Goal: Use online tool/utility: Utilize a website feature to perform a specific function

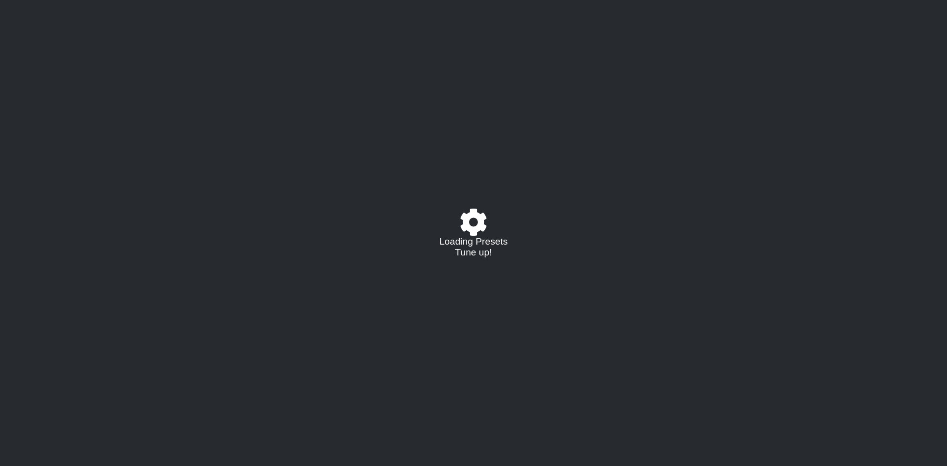
select select "/023368238200"
select select "A"
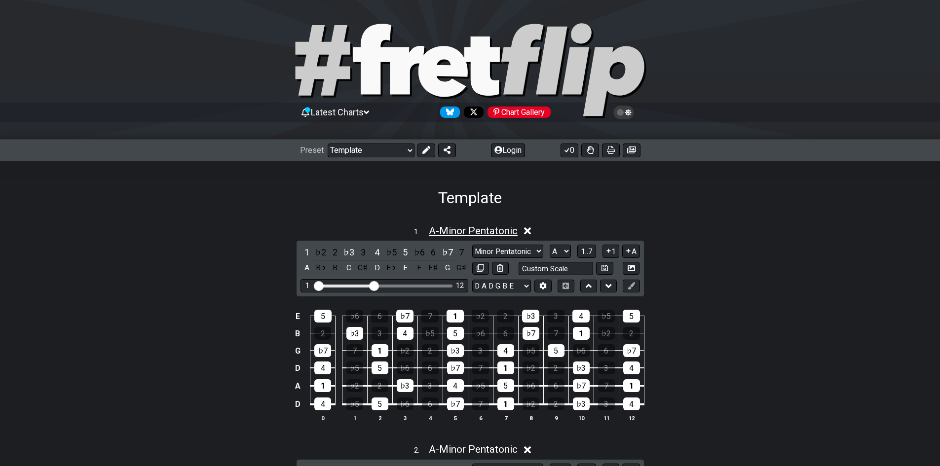
click at [433, 225] on span "A - Minor Pentatonic" at bounding box center [473, 231] width 89 height 12
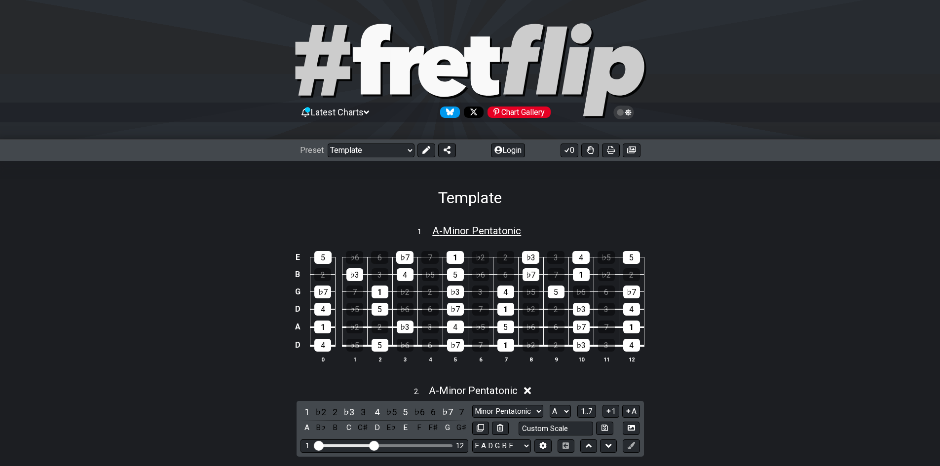
click at [433, 225] on span "A - Minor Pentatonic" at bounding box center [476, 231] width 89 height 12
select select "A"
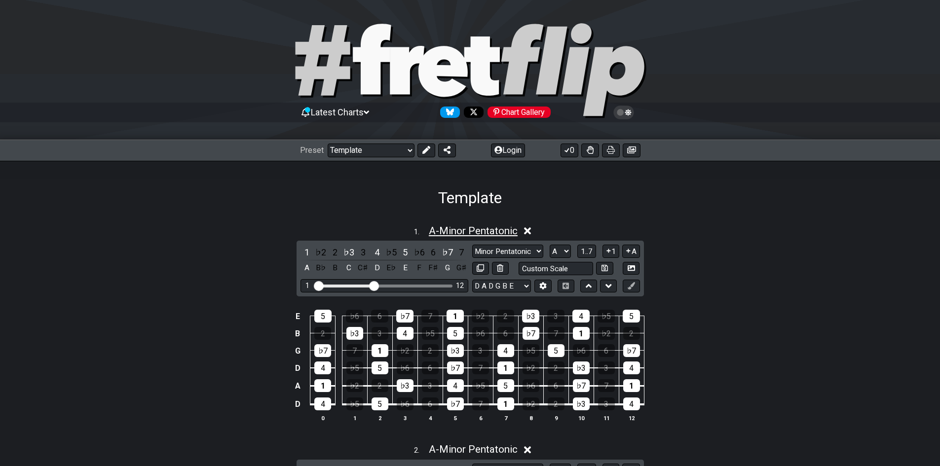
click at [457, 230] on span "A - Minor Pentatonic" at bounding box center [473, 231] width 89 height 12
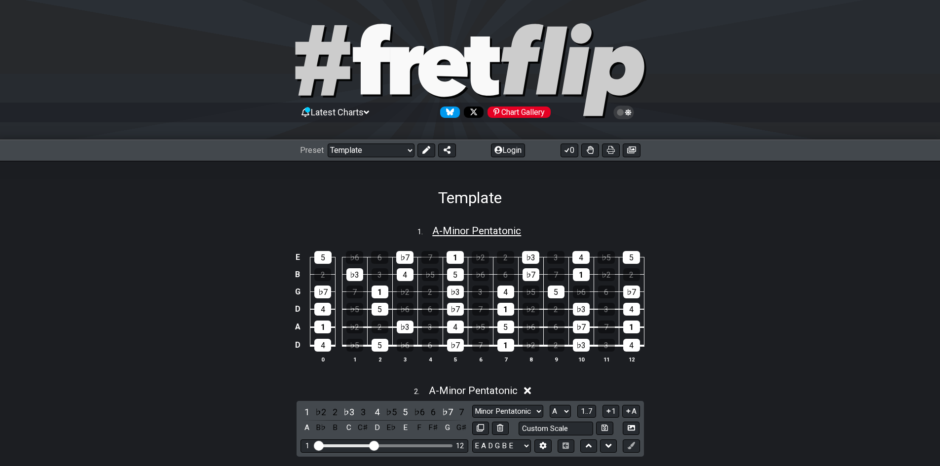
click at [496, 229] on span "A - Minor Pentatonic" at bounding box center [476, 231] width 89 height 12
select select "A"
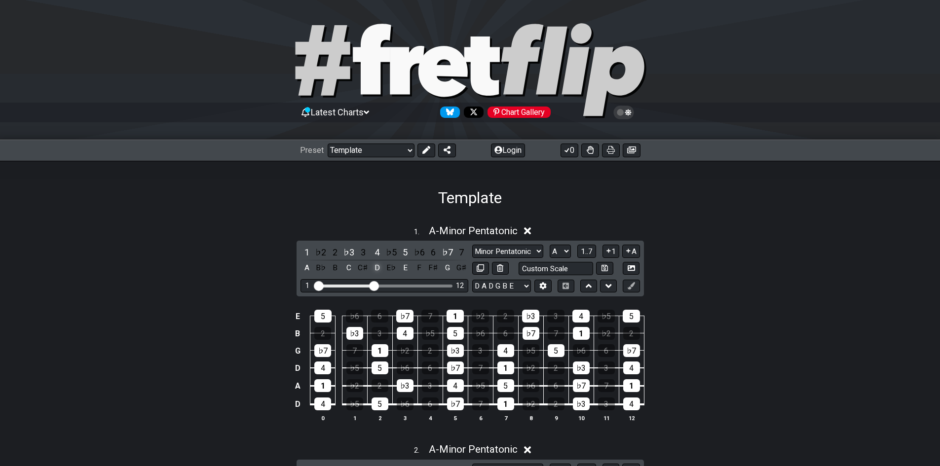
click at [374, 268] on div "D" at bounding box center [376, 267] width 13 height 13
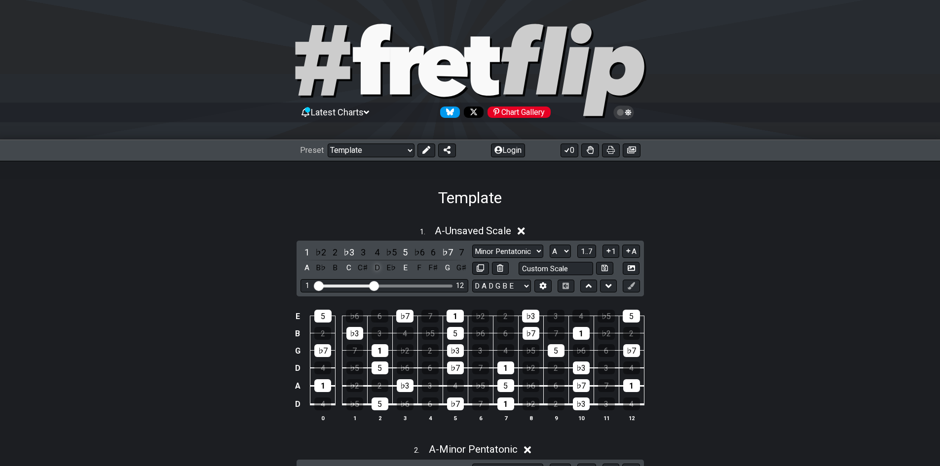
click at [374, 268] on div "D" at bounding box center [376, 267] width 13 height 13
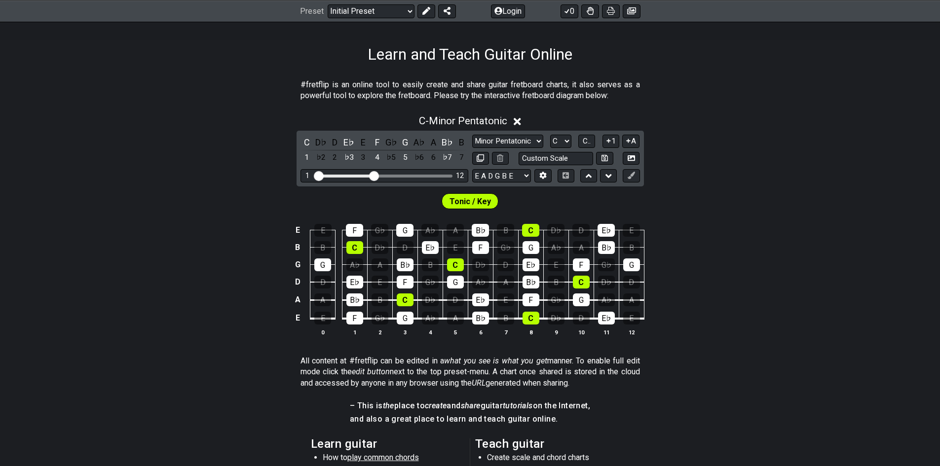
scroll to position [148, 0]
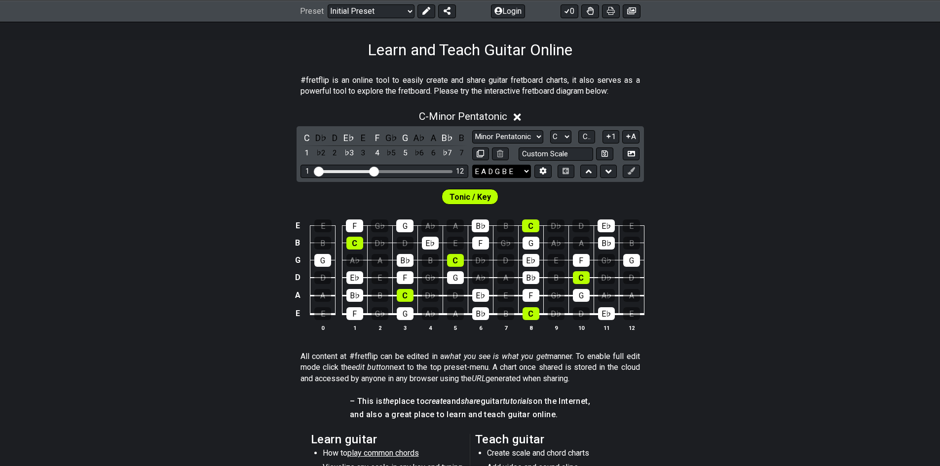
click at [497, 173] on select "E A D G B E E A D G B E E A D G B E B E A D F♯ B A D G C E A D A D G B E E♭ A♭ …" at bounding box center [501, 171] width 59 height 13
select select "D A D G B E"
click at [472, 165] on select "E A D G B E E A D G B E E A D G B E B E A D F♯ B A D G C E A D A D G B E E♭ A♭ …" at bounding box center [501, 171] width 59 height 13
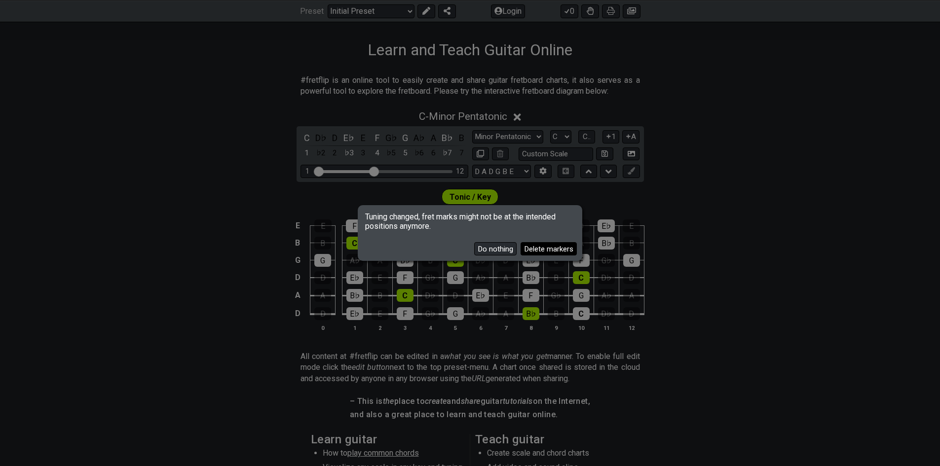
click at [547, 252] on button "Delete markers" at bounding box center [548, 248] width 56 height 13
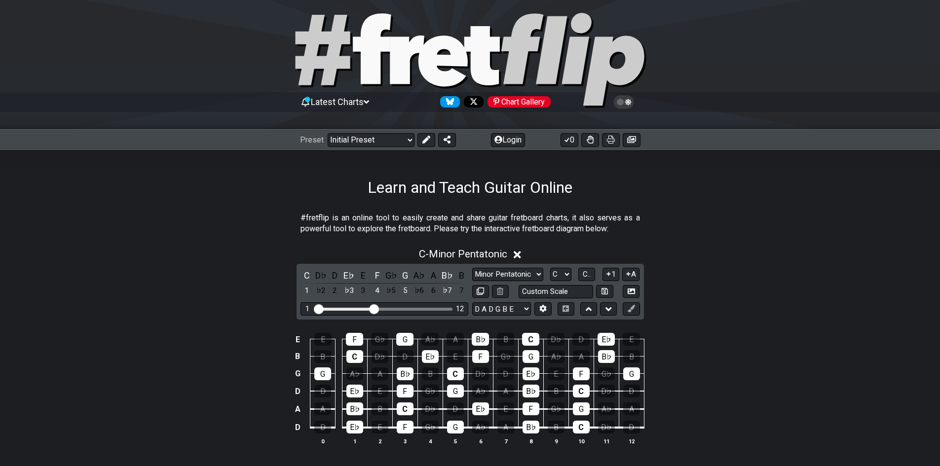
scroll to position [0, 0]
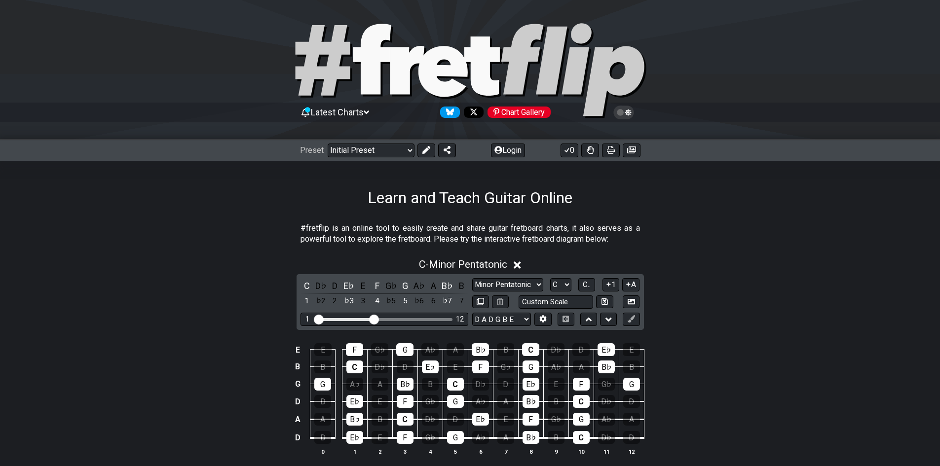
click at [185, 227] on section "#fretflip is an online tool to easily create and share guitar fretboard charts,…" at bounding box center [470, 236] width 940 height 34
click at [430, 282] on div "A" at bounding box center [433, 285] width 13 height 13
click at [431, 282] on div "A" at bounding box center [433, 285] width 13 height 13
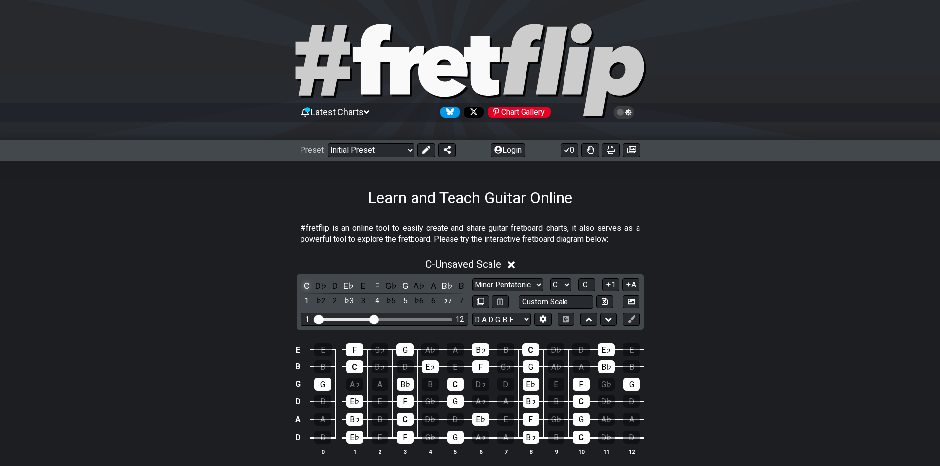
click at [303, 283] on div "C" at bounding box center [306, 285] width 13 height 13
click at [433, 283] on div "A" at bounding box center [433, 285] width 13 height 13
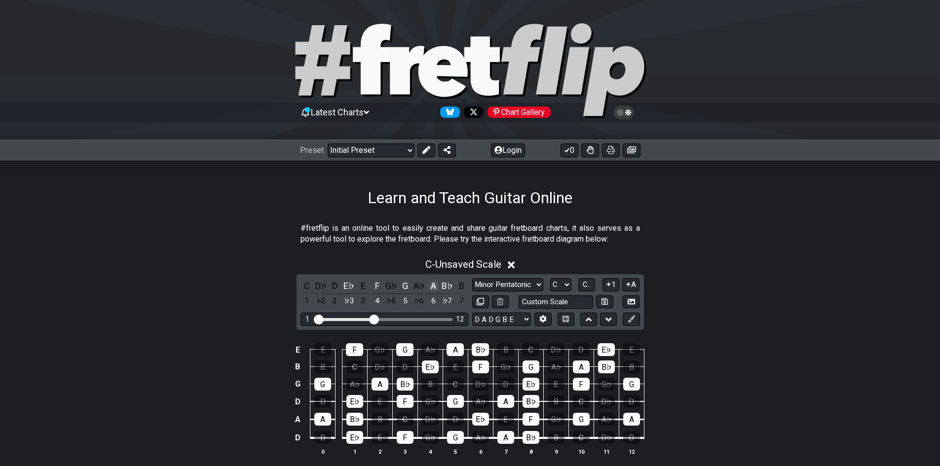
click at [430, 286] on div "A" at bounding box center [433, 285] width 13 height 13
click at [495, 280] on select "Minor Pentatonic Click to edit Minor Pentatonic Major Pentatonic Minor Blues Ma…" at bounding box center [507, 284] width 71 height 13
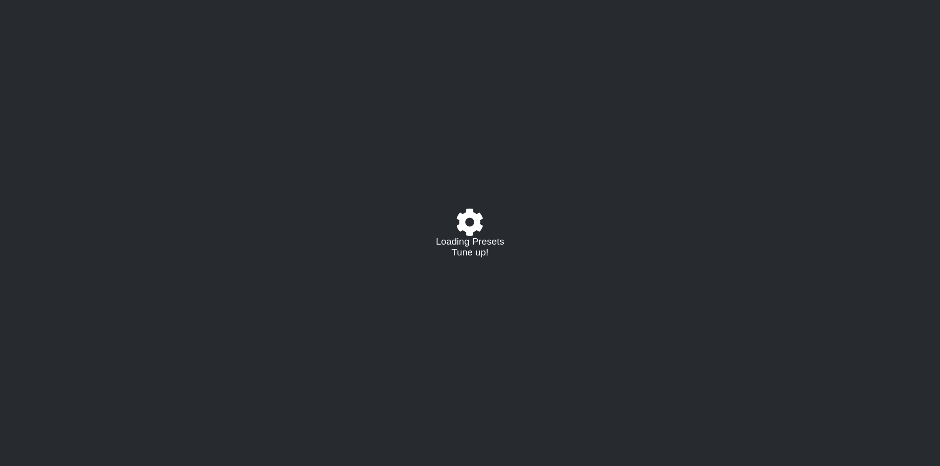
select select "/023368238200"
select select "A"
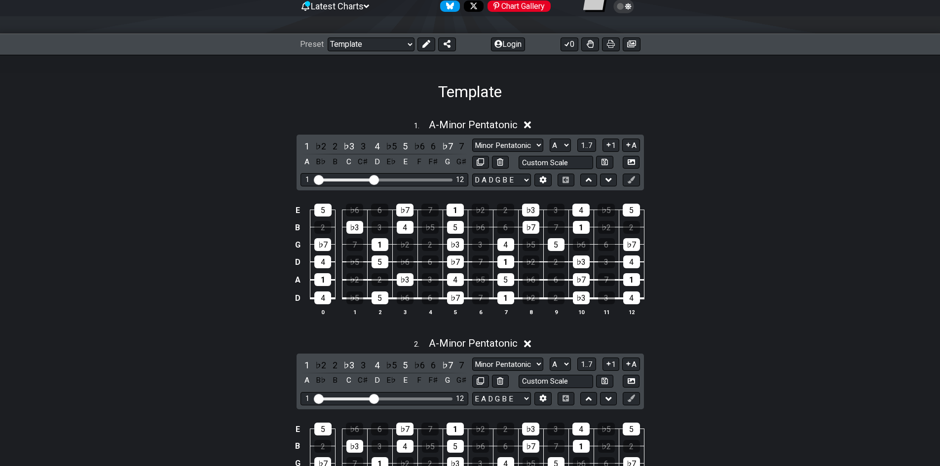
scroll to position [99, 0]
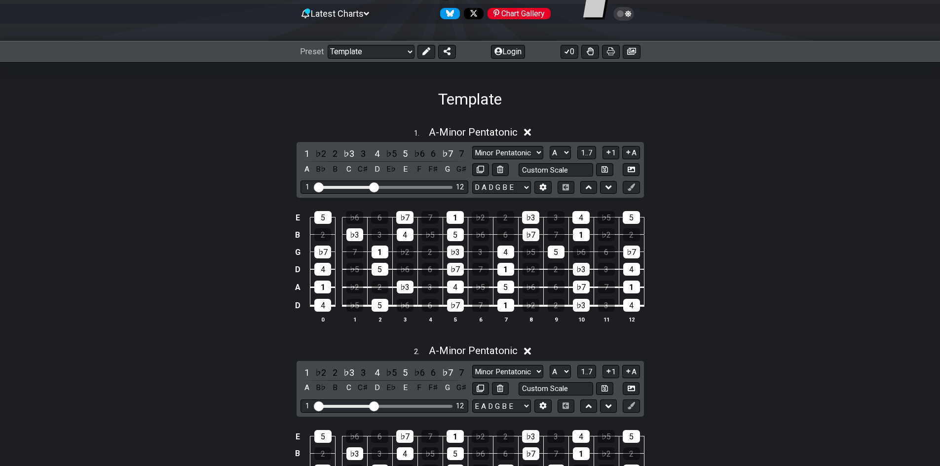
click at [237, 290] on div "E 5 ♭6 6 ♭7 7 1 ♭2 2 ♭3 3 4 ♭5 5 B 2 ♭3 3 4 ♭5 5 ♭6 6 ♭7 7 1 ♭2 2 G ♭7 7 1 ♭2 2…" at bounding box center [470, 267] width 940 height 139
click at [306, 166] on div "A" at bounding box center [306, 169] width 13 height 13
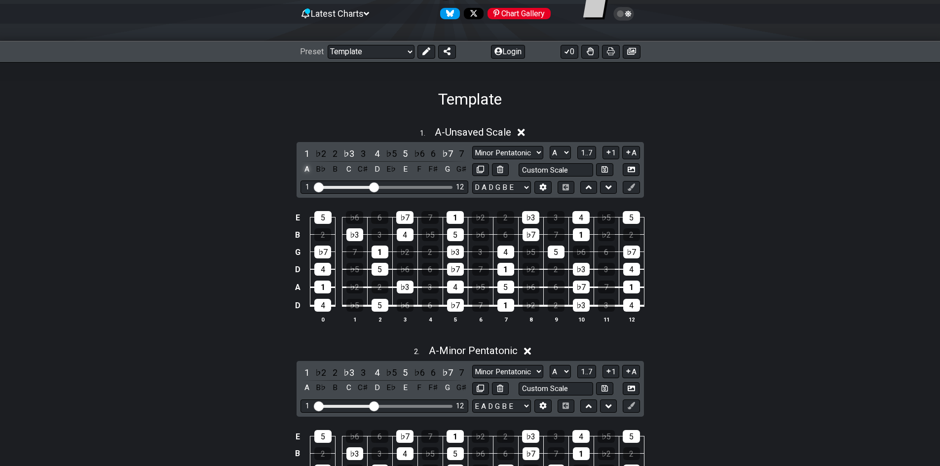
click at [306, 166] on div "A" at bounding box center [306, 169] width 13 height 13
click at [348, 164] on div "C" at bounding box center [348, 169] width 13 height 13
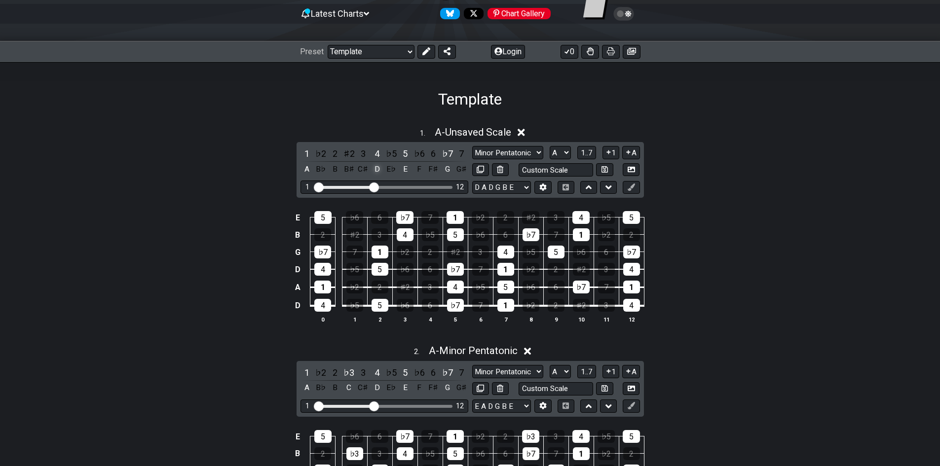
click at [375, 168] on div "D" at bounding box center [376, 169] width 13 height 13
click at [402, 168] on div "E" at bounding box center [405, 169] width 13 height 13
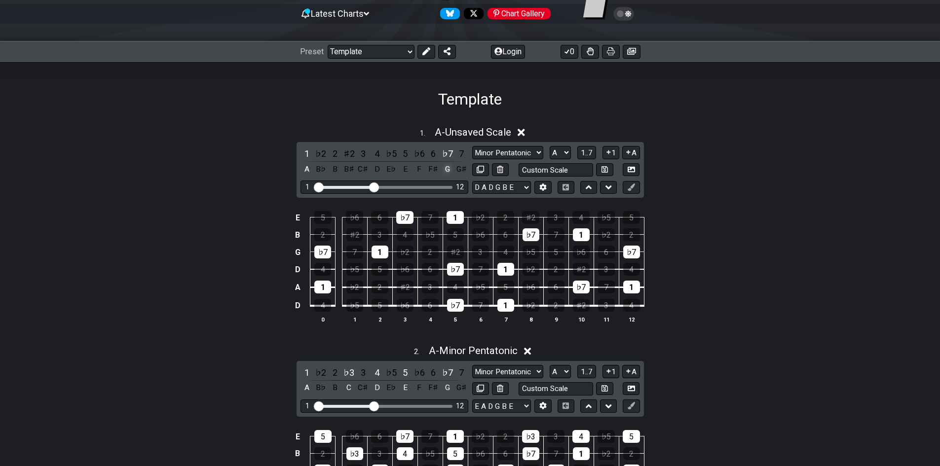
click at [445, 168] on div "G" at bounding box center [447, 169] width 13 height 13
click at [363, 155] on div "3" at bounding box center [363, 153] width 13 height 13
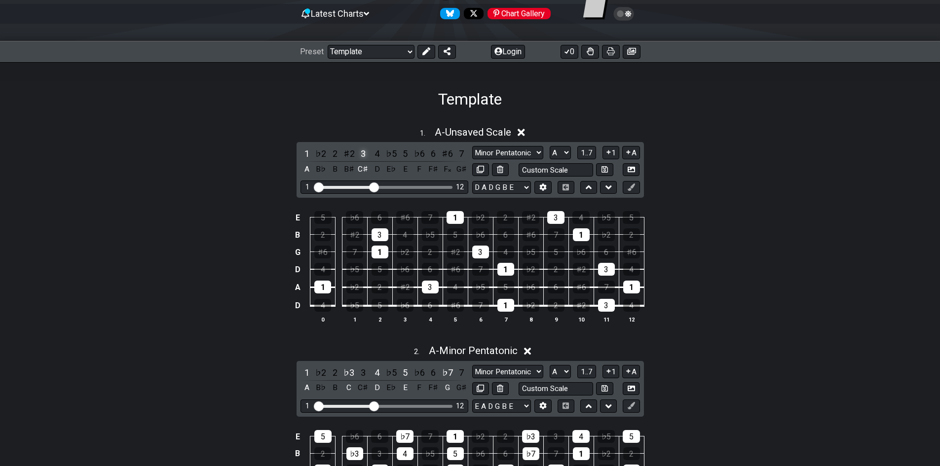
click at [363, 155] on div "3" at bounding box center [363, 153] width 13 height 13
click at [348, 153] on div "♯2" at bounding box center [348, 153] width 13 height 13
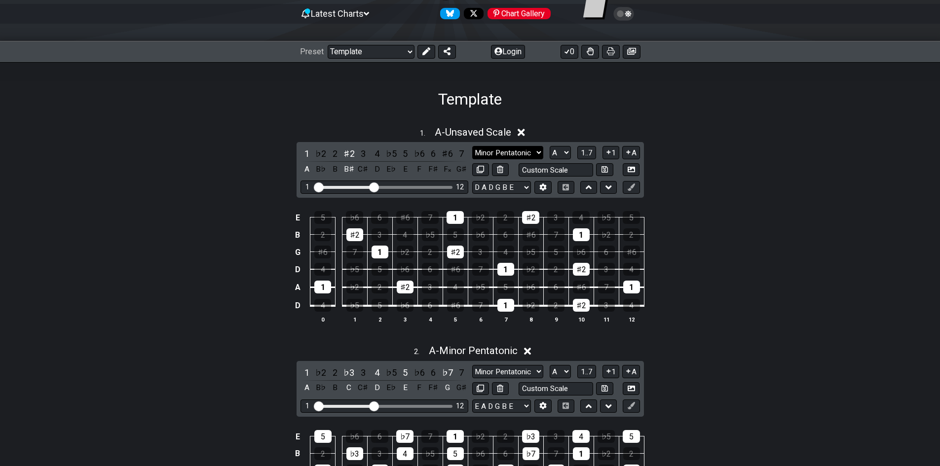
click at [534, 152] on select "Minor Pentatonic Root Minor Pentatonic Major Pentatonic Minor Blues Major Blues…" at bounding box center [507, 152] width 71 height 13
click at [472, 146] on select "Minor Pentatonic Root Minor Pentatonic Major Pentatonic Minor Blues Major Blues…" at bounding box center [507, 152] width 71 height 13
click at [555, 169] on input "text" at bounding box center [555, 169] width 75 height 13
type input "Custom Scale"
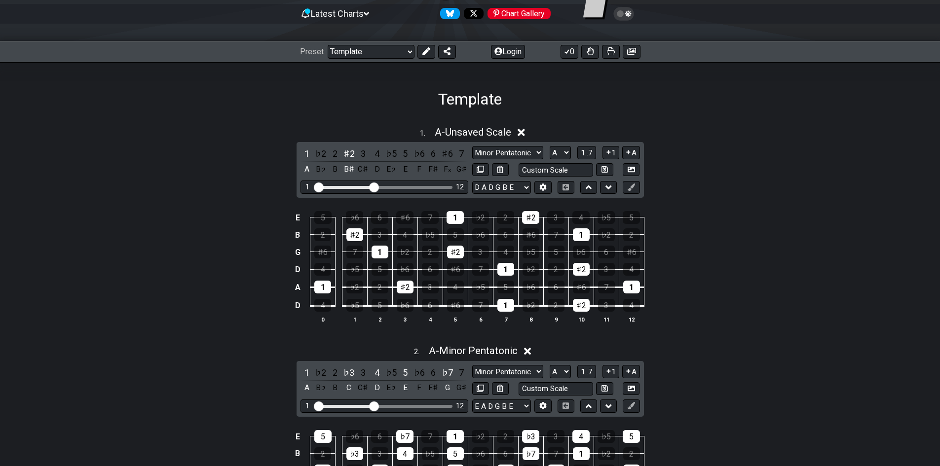
click at [779, 276] on div "E 5 ♭6 6 ♯6 7 1 ♭2 2 ♯2 3 4 ♭5 5 B 2 ♯2 3 4 ♭5 5 ♭6 6 ♯6 7 1 ♭2 2 G ♯6 7 1 ♭2 2…" at bounding box center [470, 267] width 940 height 139
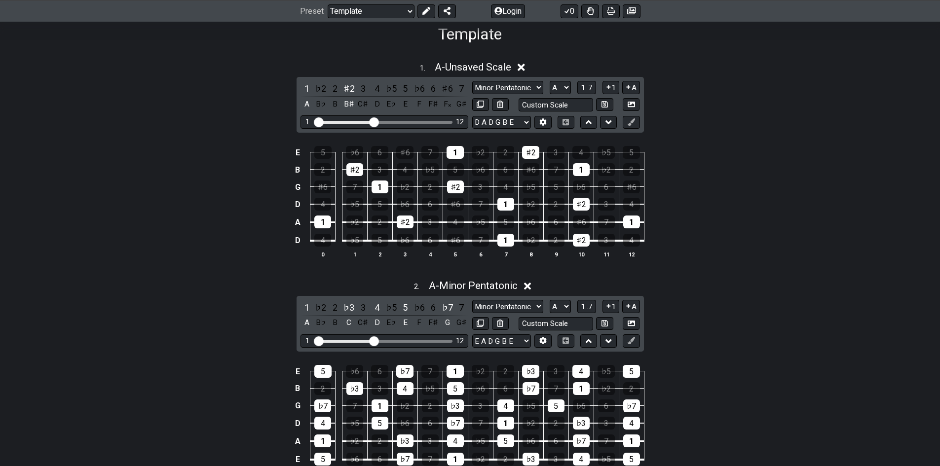
scroll to position [247, 0]
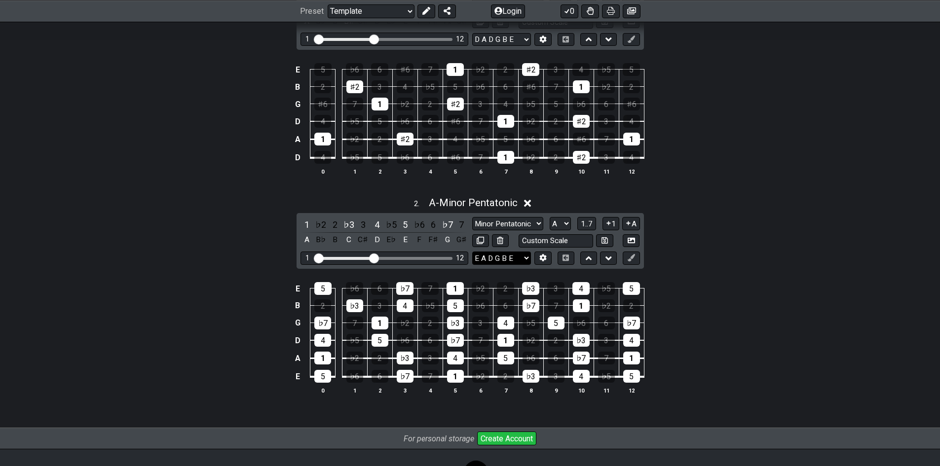
click at [523, 256] on select "E A D G B E E A D G B E E A D G B E B E A D F♯ B A D G C E A D A D G B E E♭ A♭ …" at bounding box center [501, 258] width 59 height 13
select select "D A D G B E"
click at [472, 252] on select "E A D G B E E A D G B E E A D G B E B E A D F♯ B A D G C E A D A D G B E E♭ A♭ …" at bounding box center [501, 258] width 59 height 13
click at [779, 194] on div "2 . A - Minor Pentatonic" at bounding box center [470, 200] width 940 height 19
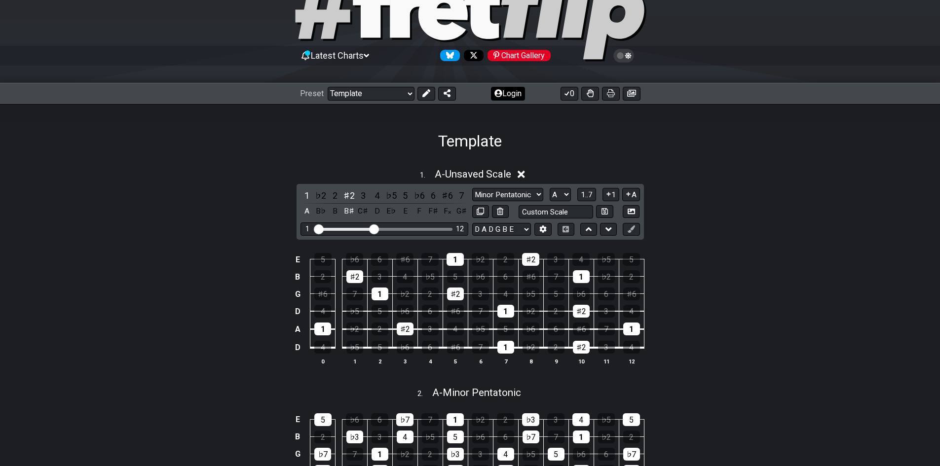
scroll to position [0, 0]
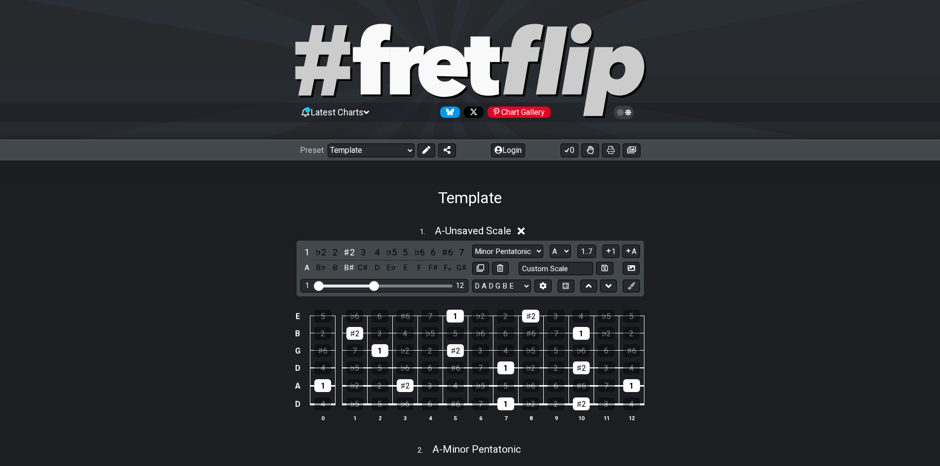
click at [525, 232] on icon at bounding box center [520, 230] width 7 height 7
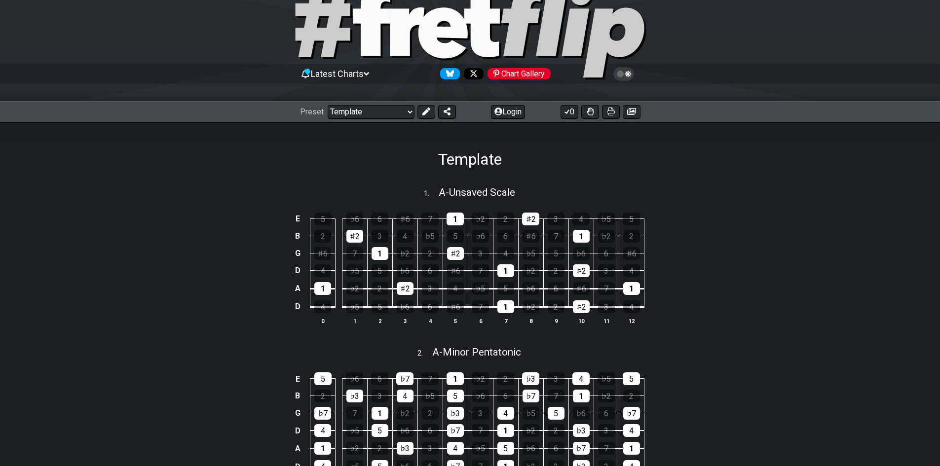
scroll to position [99, 0]
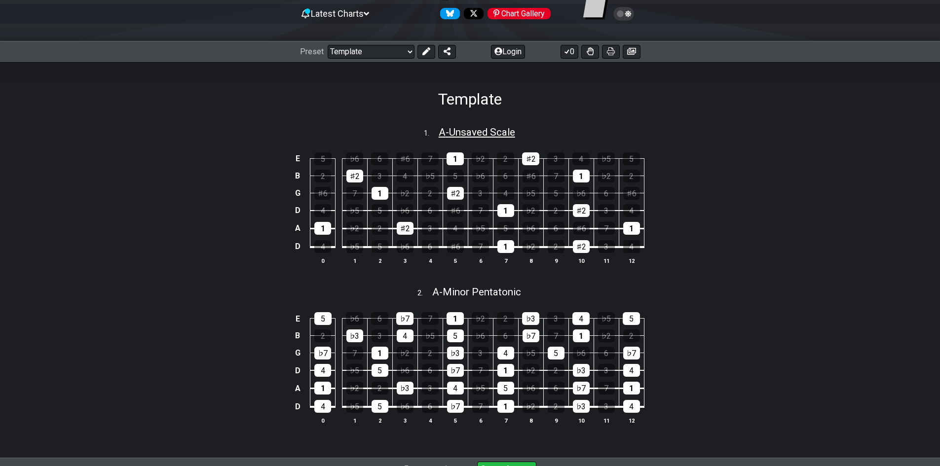
click at [483, 126] on span "A - Unsaved Scale" at bounding box center [477, 132] width 76 height 12
select select "A"
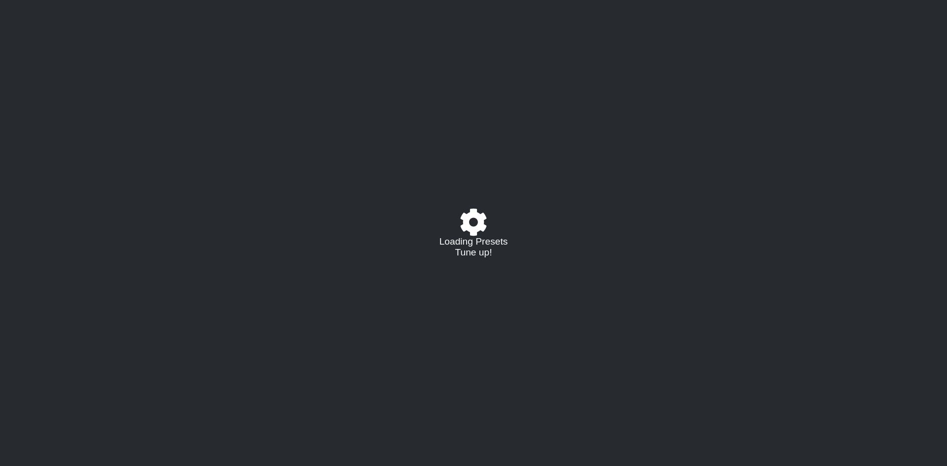
select select "/023368238200"
select select "A"
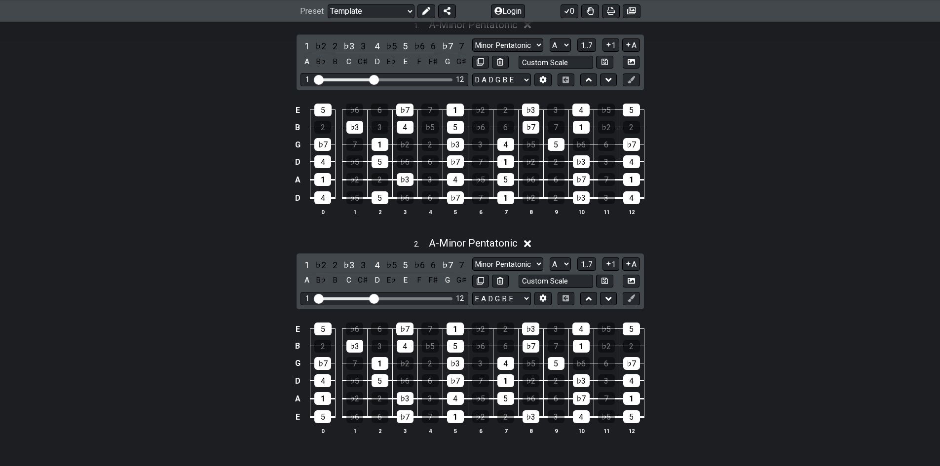
scroll to position [197, 0]
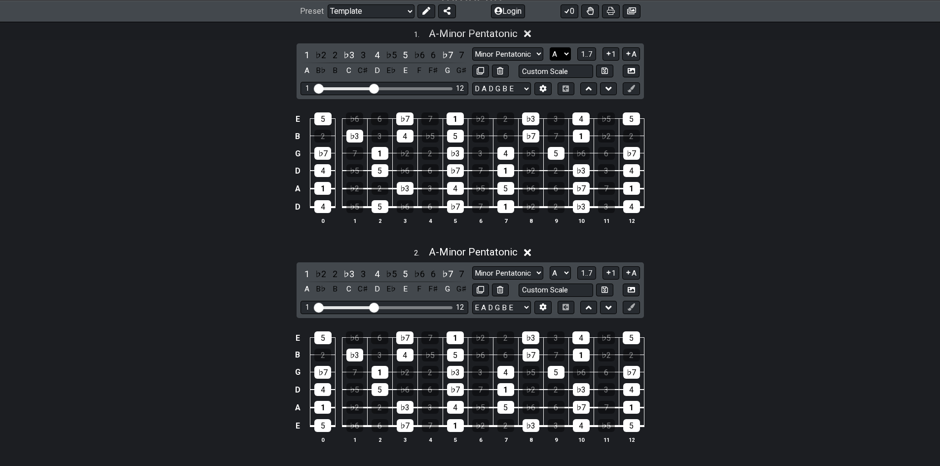
click at [561, 48] on select "A♭ A A♯ B♭ B C C♯ D♭ D D♯ E♭ E F F♯ G♭ G G♯" at bounding box center [560, 53] width 21 height 13
select select "D"
click at [550, 47] on select "A♭ A A♯ B♭ B C C♯ D♭ D D♯ E♭ E F F♯ G♭ G G♯" at bounding box center [560, 53] width 21 height 13
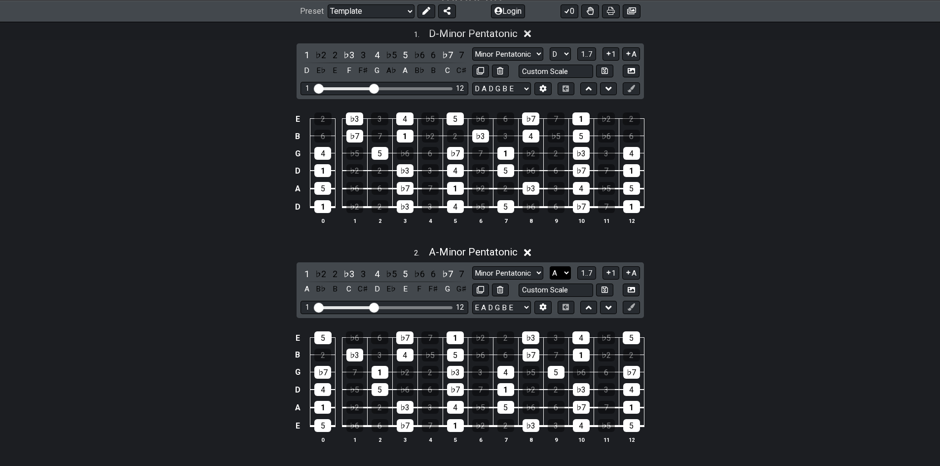
click at [554, 276] on select "A♭ A A♯ B♭ B C C♯ D♭ D D♯ E♭ E F F♯ G♭ G G♯" at bounding box center [560, 272] width 21 height 13
select select "D"
click at [550, 266] on select "A♭ A A♯ B♭ B C C♯ D♭ D D♯ E♭ E F F♯ G♭ G G♯" at bounding box center [560, 272] width 21 height 13
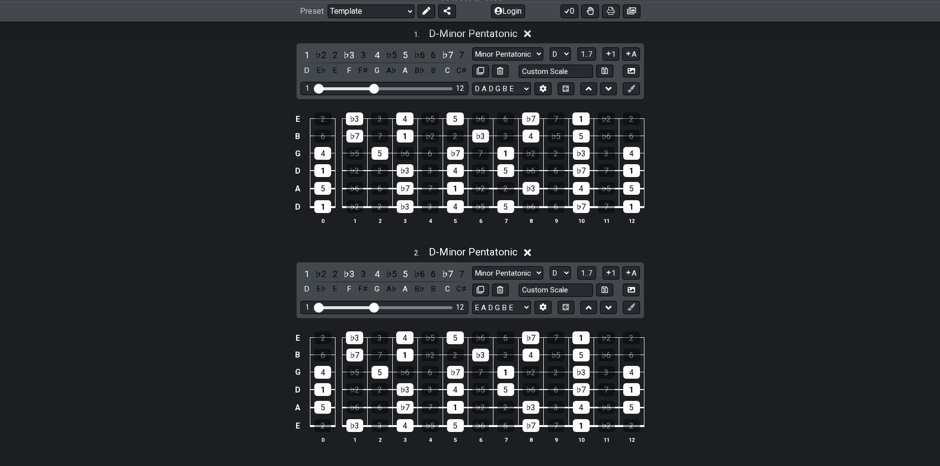
click at [811, 288] on div "2 . D - Minor Pentatonic 1 ♭2 2 ♭3 3 4 ♭5 5 ♭6 6 ♭7 7 D E♭ E F F♯ G A♭ A B♭ B C…" at bounding box center [470, 348] width 940 height 217
click at [303, 277] on div "1" at bounding box center [306, 273] width 13 height 13
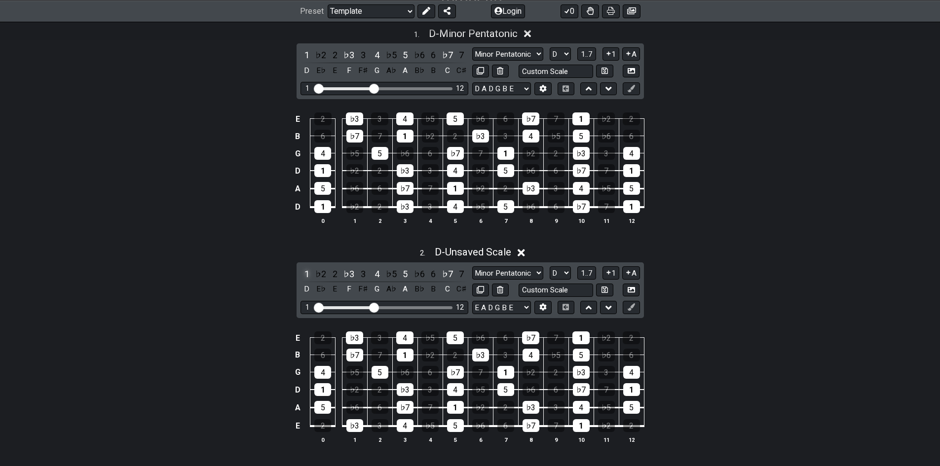
click at [303, 277] on div "1" at bounding box center [306, 273] width 13 height 13
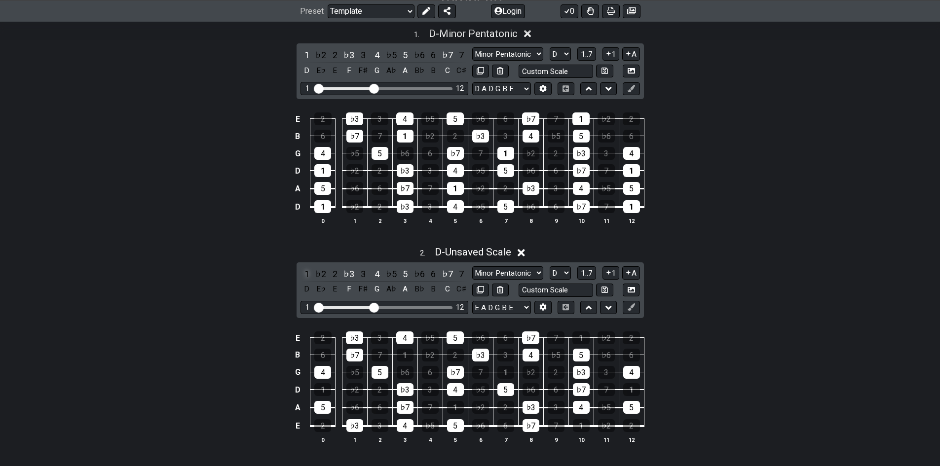
click at [303, 277] on div "1" at bounding box center [306, 273] width 13 height 13
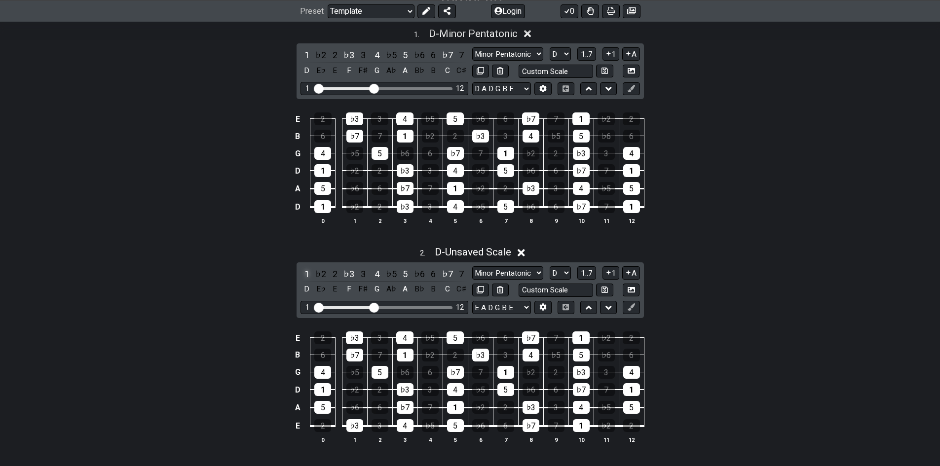
click at [303, 277] on div "1" at bounding box center [306, 273] width 13 height 13
click at [305, 273] on div "1" at bounding box center [306, 273] width 13 height 13
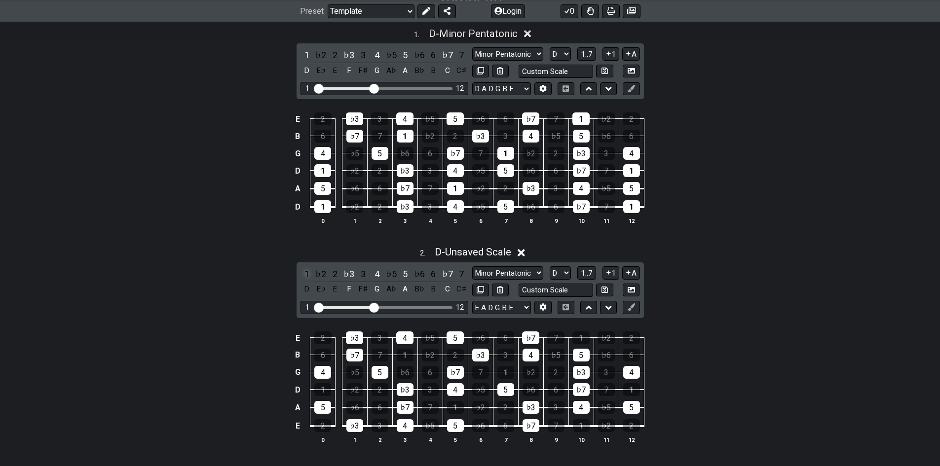
click at [305, 273] on div "1" at bounding box center [306, 273] width 13 height 13
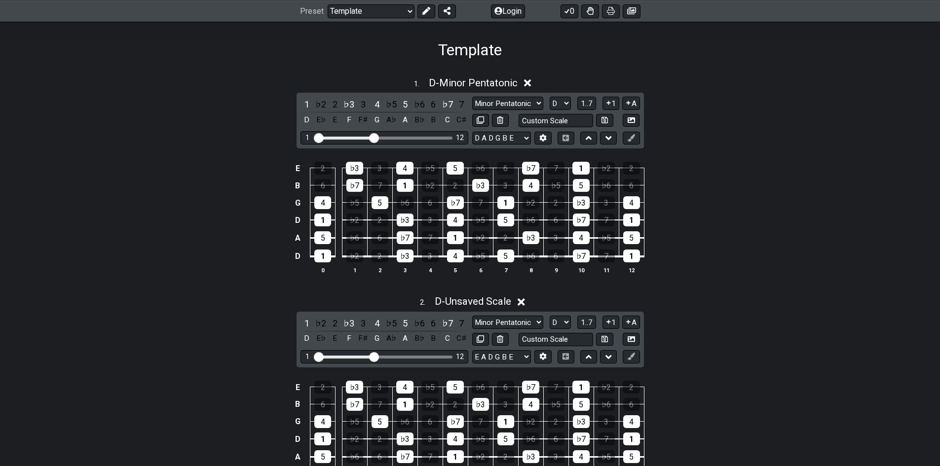
scroll to position [197, 0]
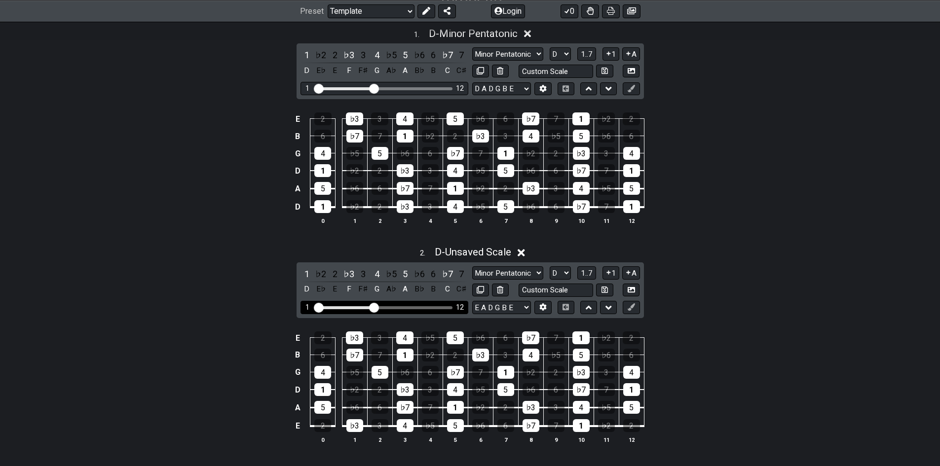
drag, startPoint x: 376, startPoint y: 302, endPoint x: 387, endPoint y: 305, distance: 11.7
click at [387, 305] on div "1 12" at bounding box center [384, 307] width 168 height 13
click at [383, 306] on div "Visible fret range" at bounding box center [384, 307] width 137 height 3
drag, startPoint x: 376, startPoint y: 307, endPoint x: 388, endPoint y: 307, distance: 11.8
click at [388, 307] on input "Visible fret range" at bounding box center [384, 307] width 140 height 0
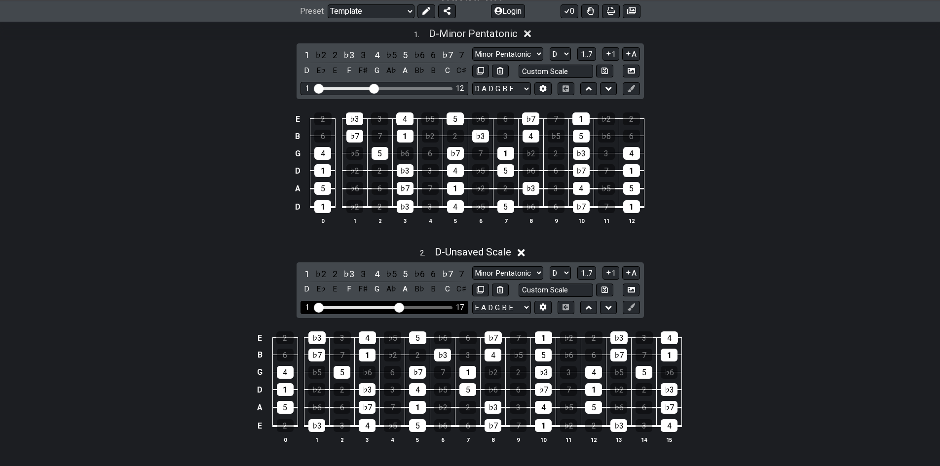
drag, startPoint x: 388, startPoint y: 307, endPoint x: 399, endPoint y: 303, distance: 11.1
click at [399, 307] on input "Visible fret range" at bounding box center [384, 307] width 140 height 0
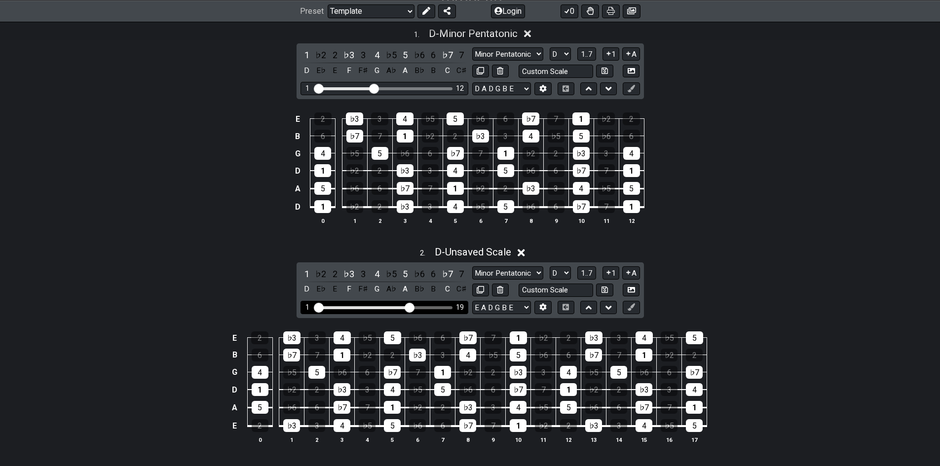
drag, startPoint x: 399, startPoint y: 303, endPoint x: 409, endPoint y: 303, distance: 10.9
click at [409, 307] on input "Visible fret range" at bounding box center [384, 307] width 140 height 0
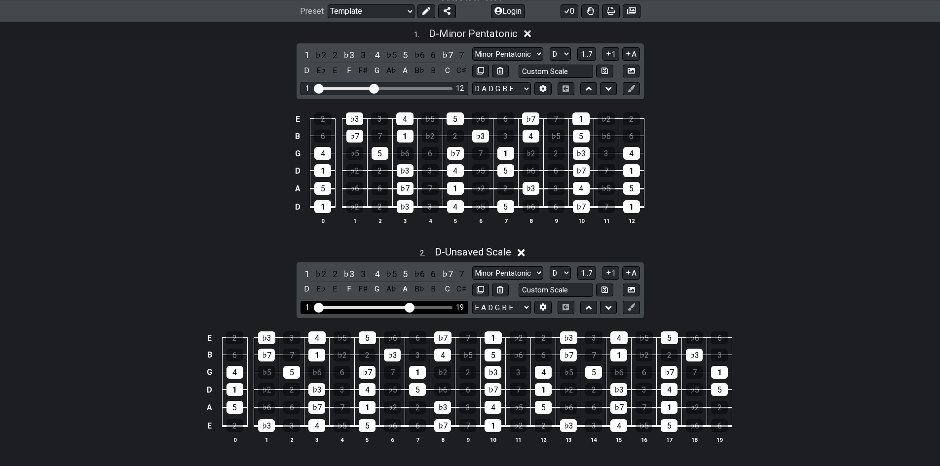
click at [400, 303] on div "1 19" at bounding box center [384, 307] width 168 height 13
drag, startPoint x: 412, startPoint y: 310, endPoint x: 396, endPoint y: 308, distance: 15.9
click at [396, 307] on input "Visible fret range" at bounding box center [384, 307] width 140 height 0
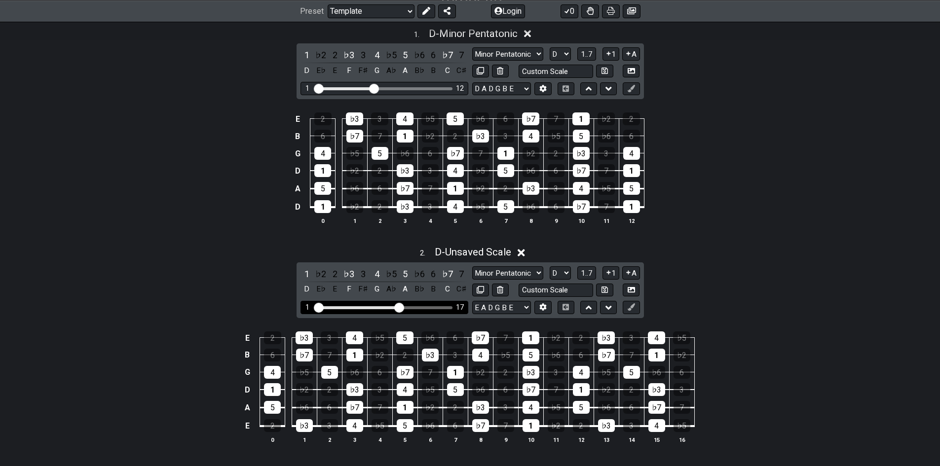
click at [400, 307] on input "Visible fret range" at bounding box center [384, 307] width 140 height 0
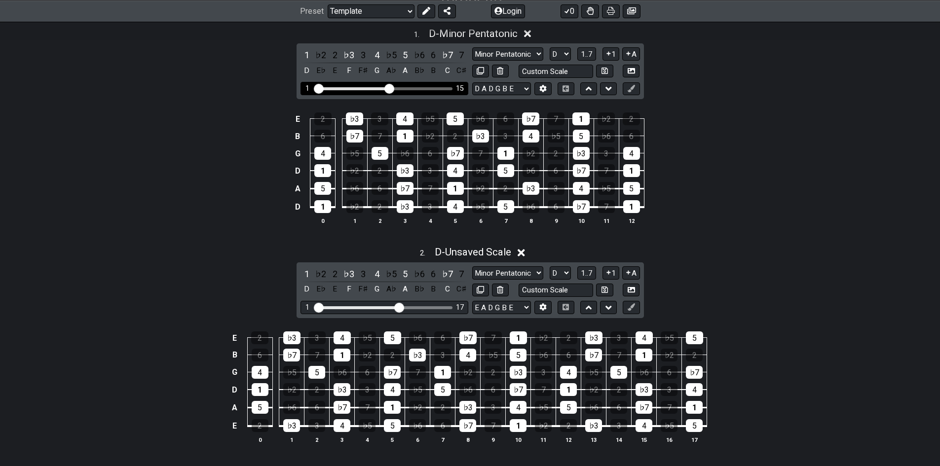
drag, startPoint x: 375, startPoint y: 84, endPoint x: 387, endPoint y: 83, distance: 12.4
click at [387, 88] on input "Visible fret range" at bounding box center [384, 88] width 140 height 0
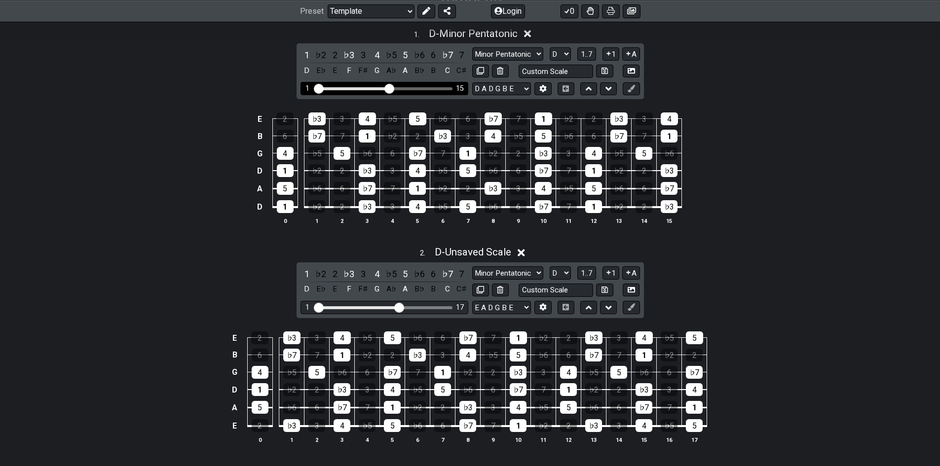
drag, startPoint x: 387, startPoint y: 83, endPoint x: 394, endPoint y: 82, distance: 7.1
click at [394, 82] on div "1 15" at bounding box center [384, 88] width 168 height 13
click at [394, 85] on div "1 15" at bounding box center [384, 88] width 168 height 13
click at [399, 86] on div "1 15" at bounding box center [384, 88] width 168 height 13
click at [402, 87] on div "Visible fret range" at bounding box center [384, 88] width 137 height 3
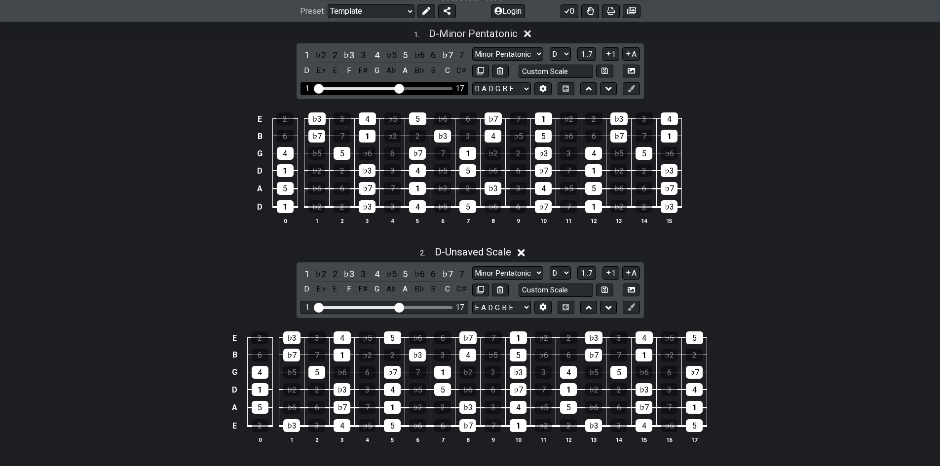
drag, startPoint x: 393, startPoint y: 90, endPoint x: 399, endPoint y: 89, distance: 6.0
click at [399, 88] on input "Visible fret range" at bounding box center [384, 88] width 140 height 0
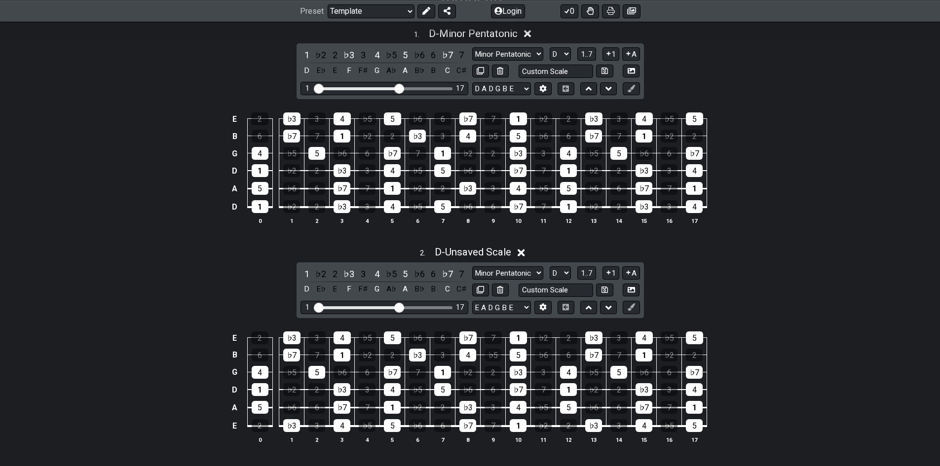
click at [842, 239] on div "1 . D - Minor Pentatonic 1 ♭2 2 ♭3 3 4 ♭5 5 ♭6 6 ♭7 7 D E♭ E F F♯ G A♭ A B♭ B C…" at bounding box center [470, 244] width 940 height 468
drag, startPoint x: 525, startPoint y: 4, endPoint x: 46, endPoint y: 86, distance: 486.0
click at [46, 86] on div "1 . D - Minor Pentatonic 1 ♭2 2 ♭3 3 4 ♭5 5 ♭6 6 ♭7 7 D E♭ E F F♯ G A♭ A B♭ B C…" at bounding box center [470, 130] width 940 height 217
